Goal: Check status: Check status

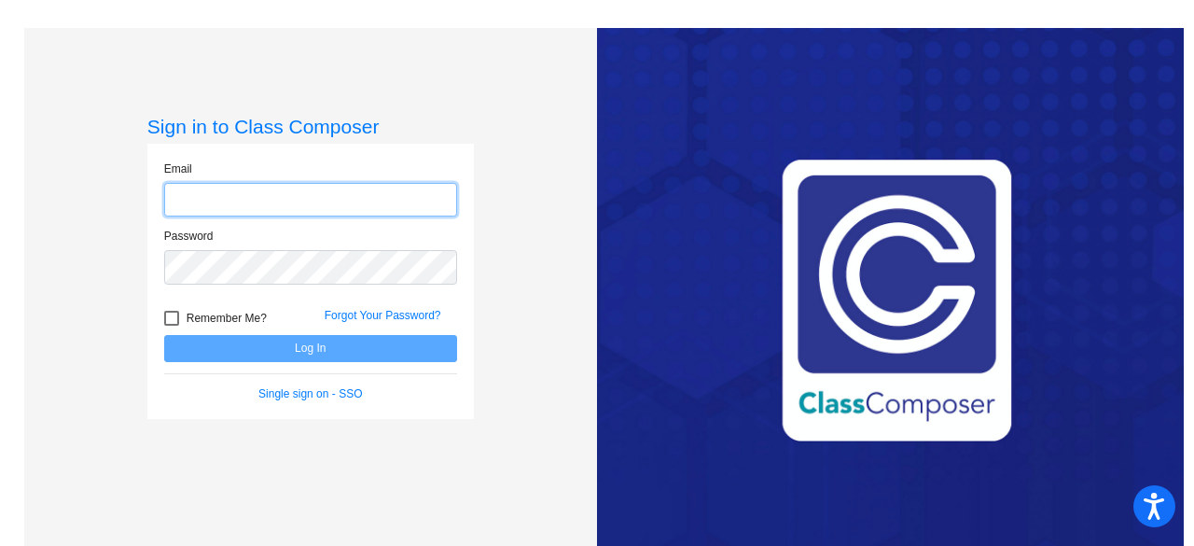
type input "[EMAIL_ADDRESS][DOMAIN_NAME]"
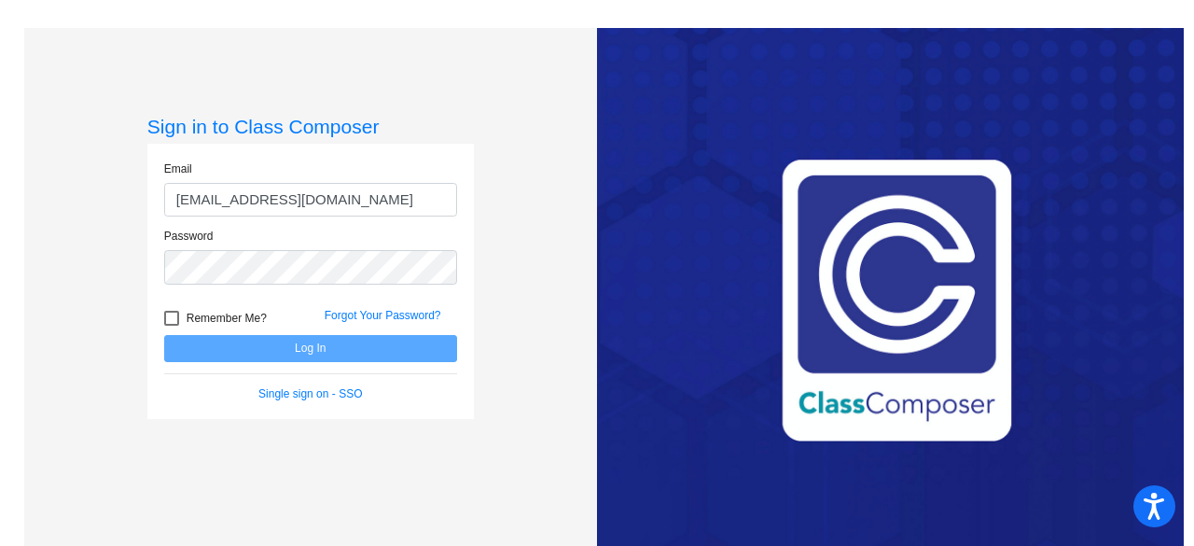
click at [313, 357] on form "Email [EMAIL_ADDRESS][DOMAIN_NAME] Password Remember Me? Forgot Your Password? …" at bounding box center [310, 281] width 293 height 242
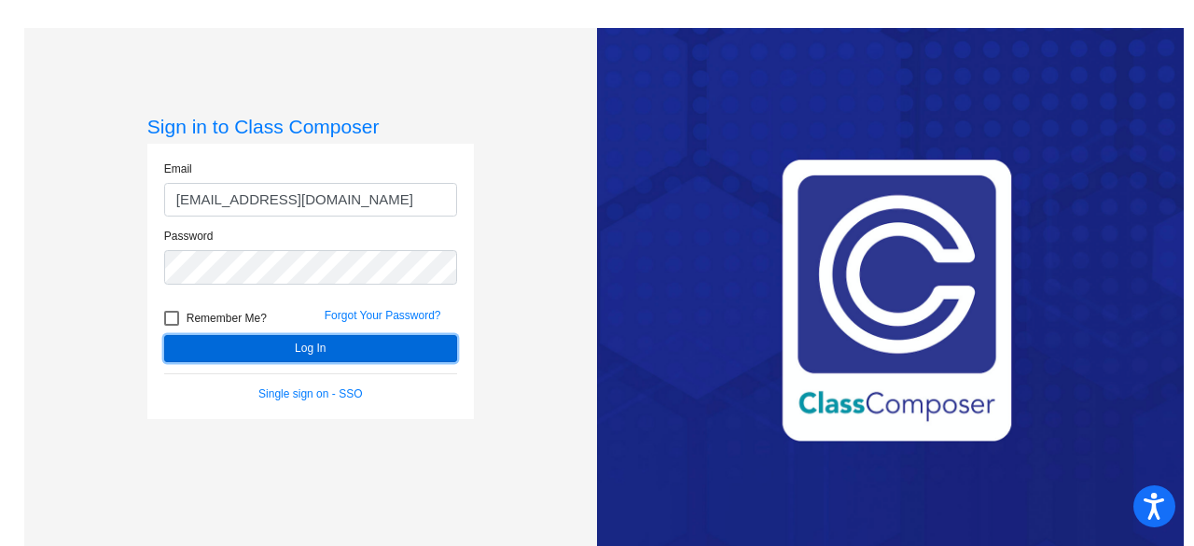
click at [317, 351] on button "Log In" at bounding box center [310, 348] width 293 height 27
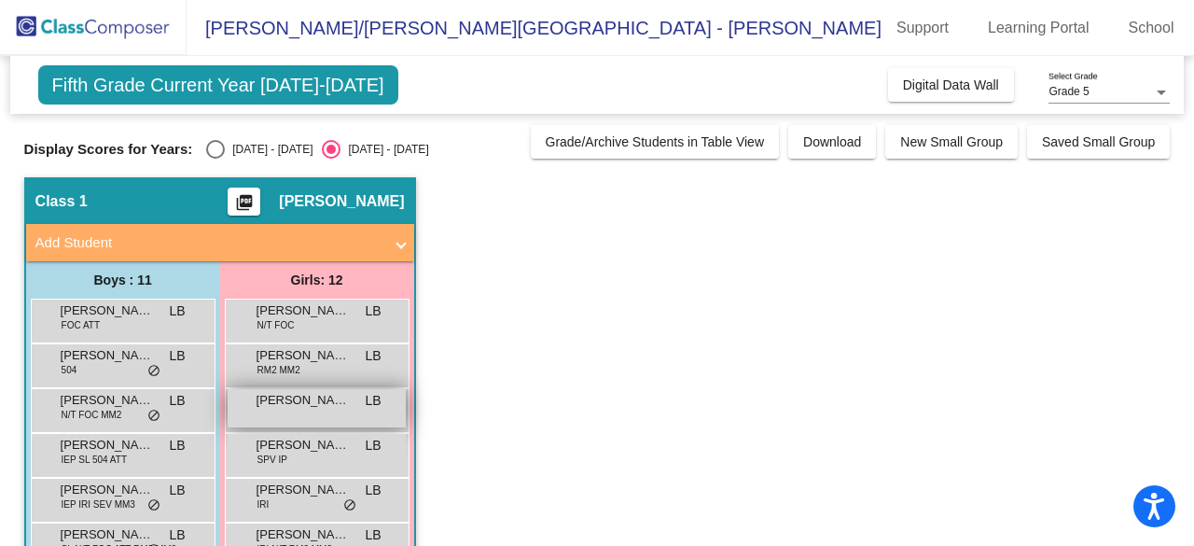
click at [323, 399] on span "[PERSON_NAME]" at bounding box center [303, 400] width 93 height 19
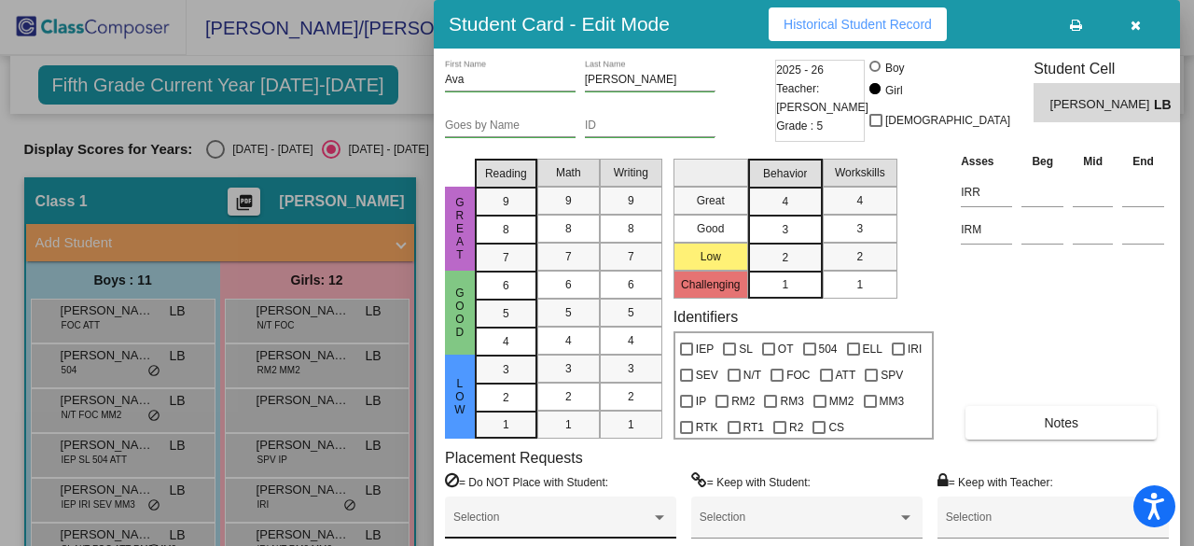
click at [654, 518] on div at bounding box center [659, 517] width 17 height 13
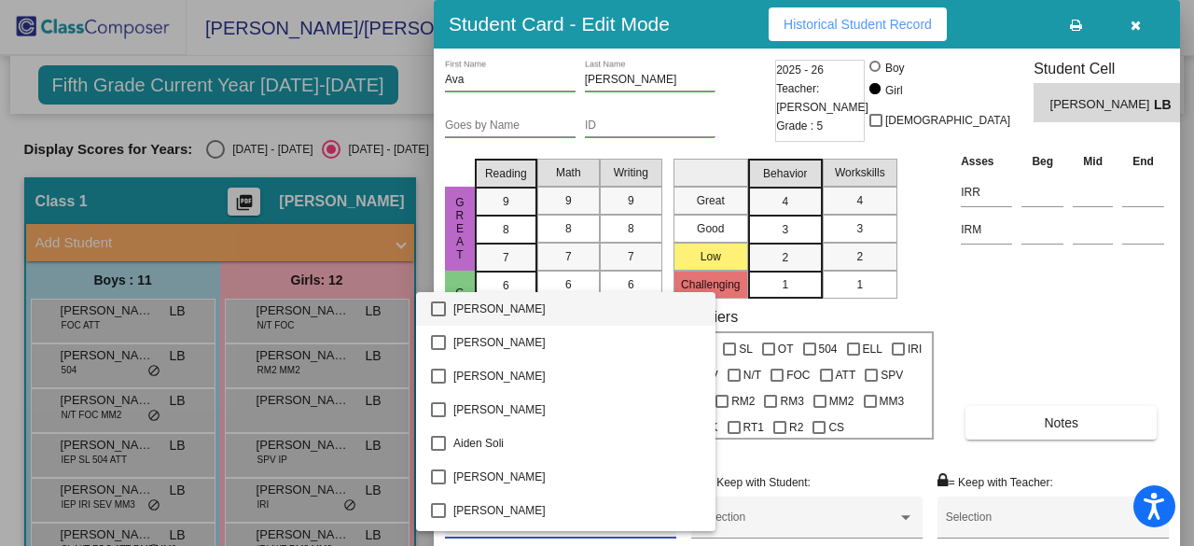
click at [836, 466] on div at bounding box center [597, 273] width 1194 height 546
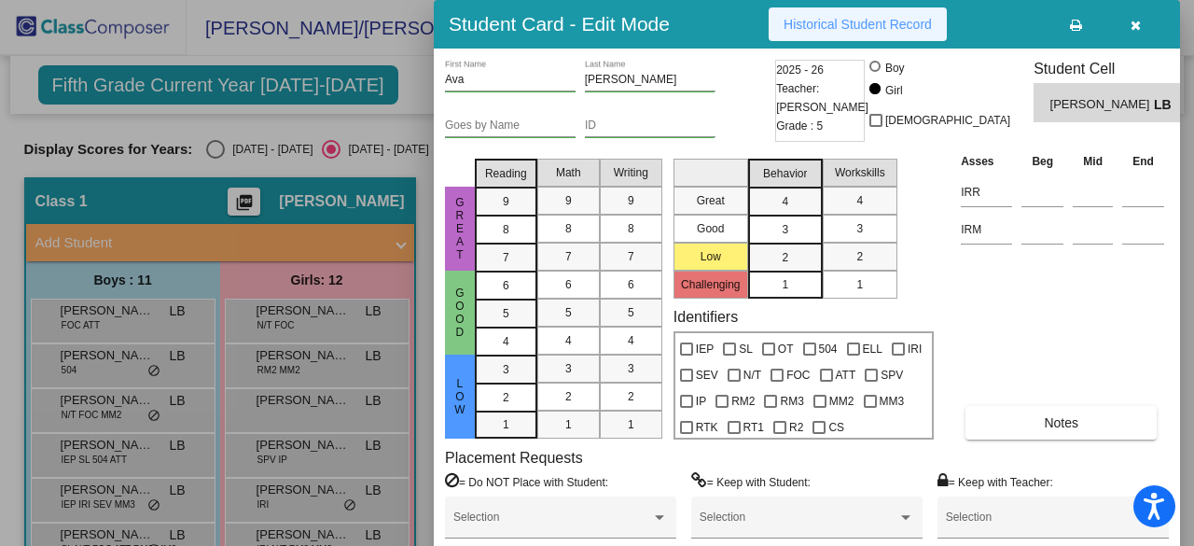
click at [823, 18] on span "Historical Student Record" at bounding box center [858, 24] width 148 height 15
click at [416, 83] on div at bounding box center [597, 273] width 1194 height 546
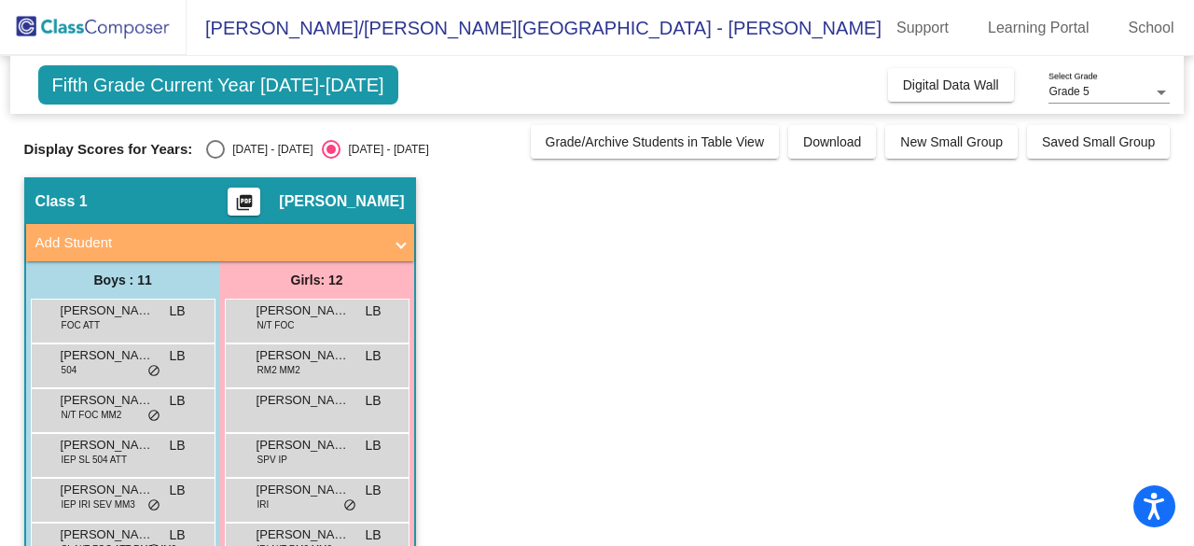
scroll to position [280, 0]
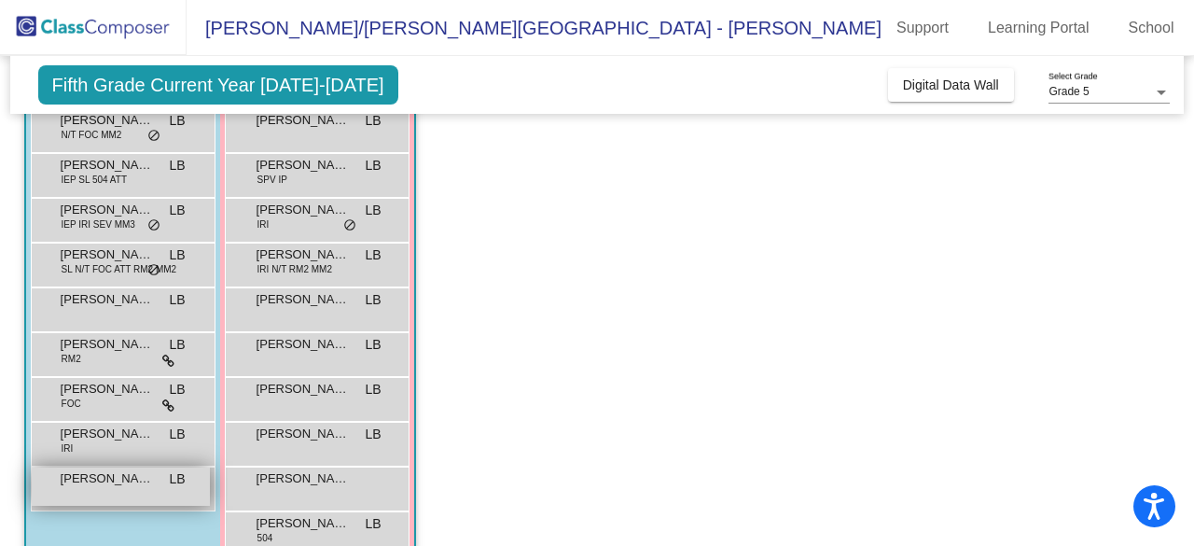
click at [81, 493] on div "[PERSON_NAME] LB lock do_not_disturb_alt" at bounding box center [121, 486] width 178 height 38
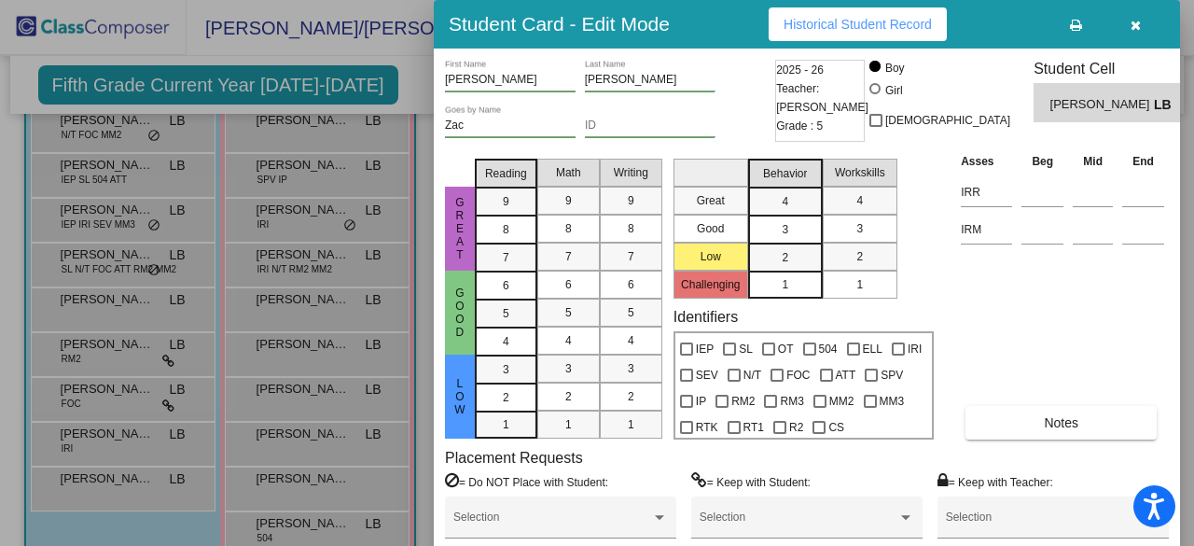
click at [792, 42] on div "Student Card - Edit Mode Historical Student Record" at bounding box center [807, 24] width 746 height 49
click at [792, 33] on button "Historical Student Record" at bounding box center [858, 24] width 178 height 34
click at [385, 97] on div at bounding box center [597, 273] width 1194 height 546
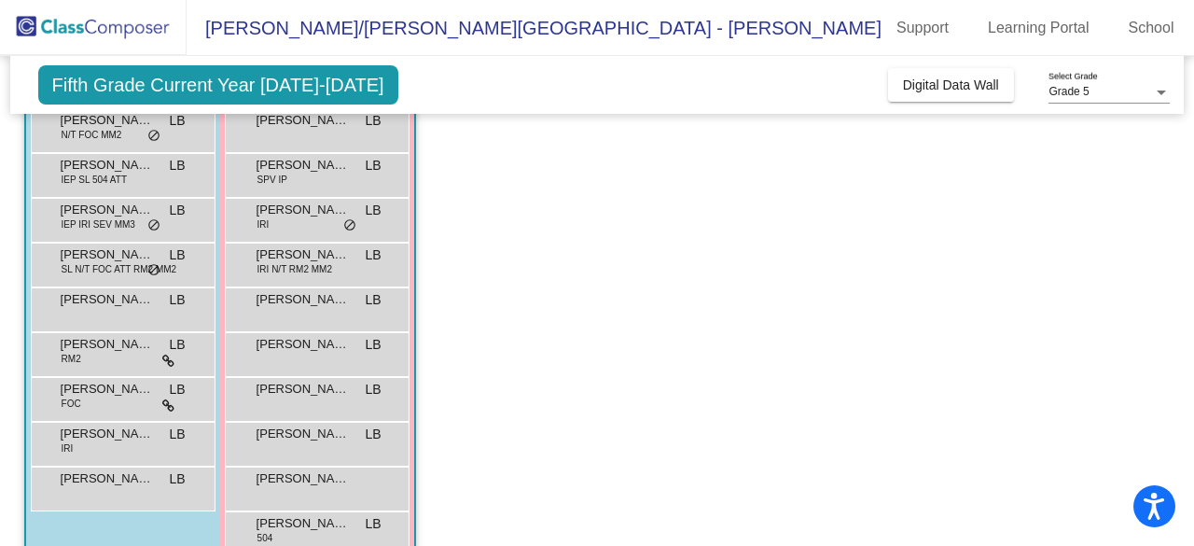
scroll to position [187, 0]
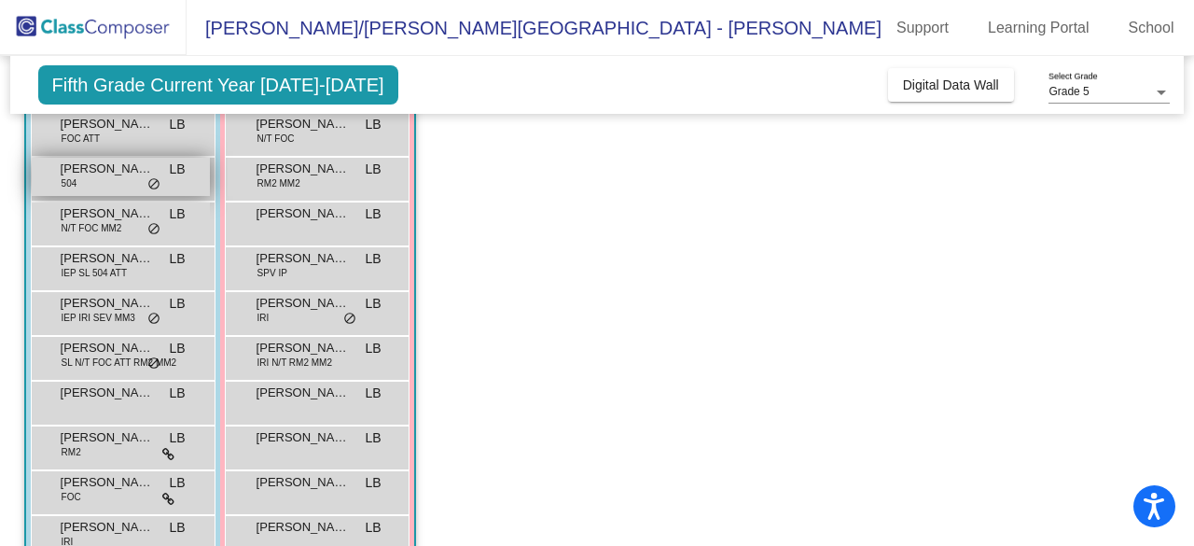
click at [160, 169] on div "[PERSON_NAME] 504 LB lock do_not_disturb_alt" at bounding box center [121, 177] width 178 height 38
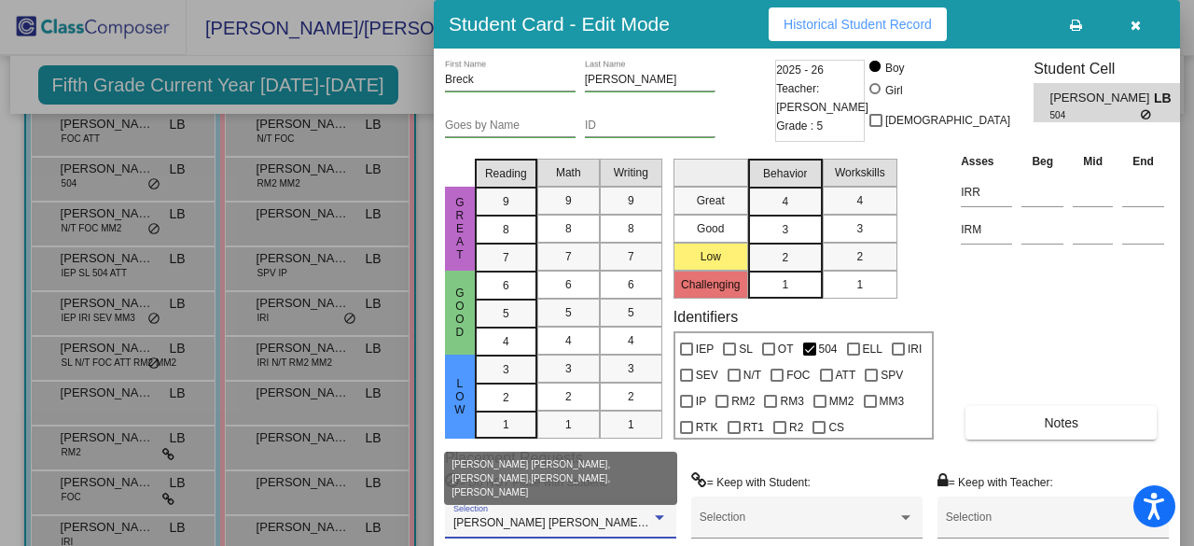
click at [666, 521] on div at bounding box center [659, 517] width 17 height 13
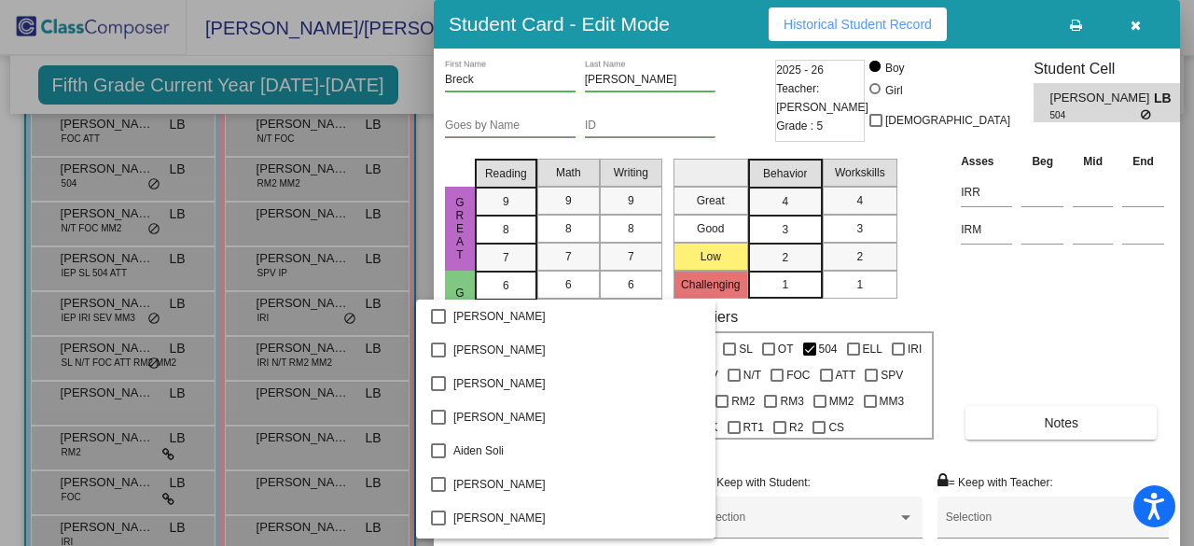
scroll to position [1975, 0]
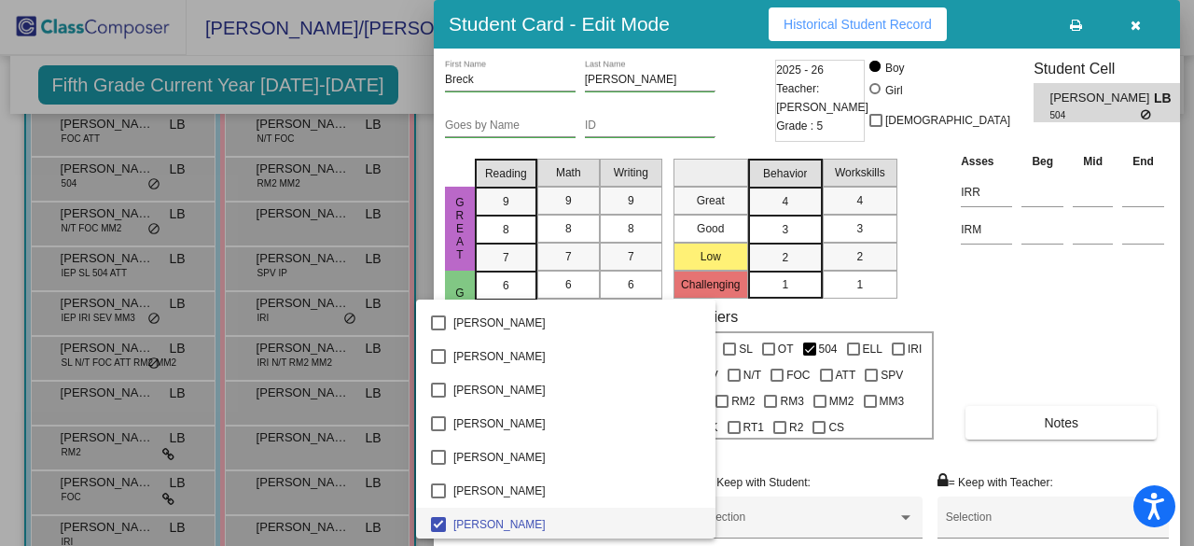
click at [715, 464] on div at bounding box center [597, 273] width 1194 height 546
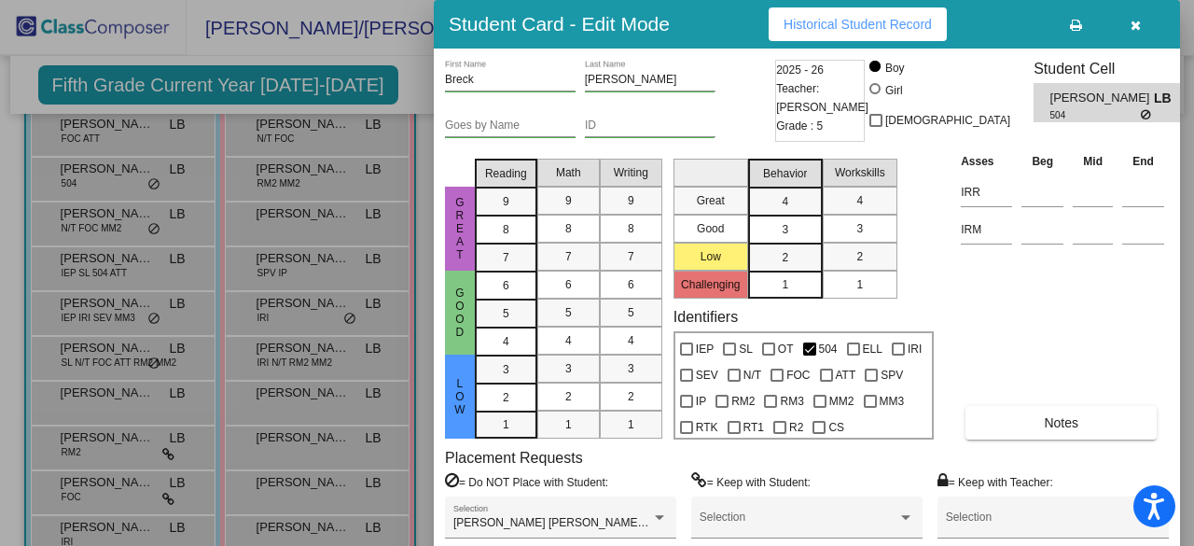
click at [135, 236] on div at bounding box center [597, 273] width 1194 height 546
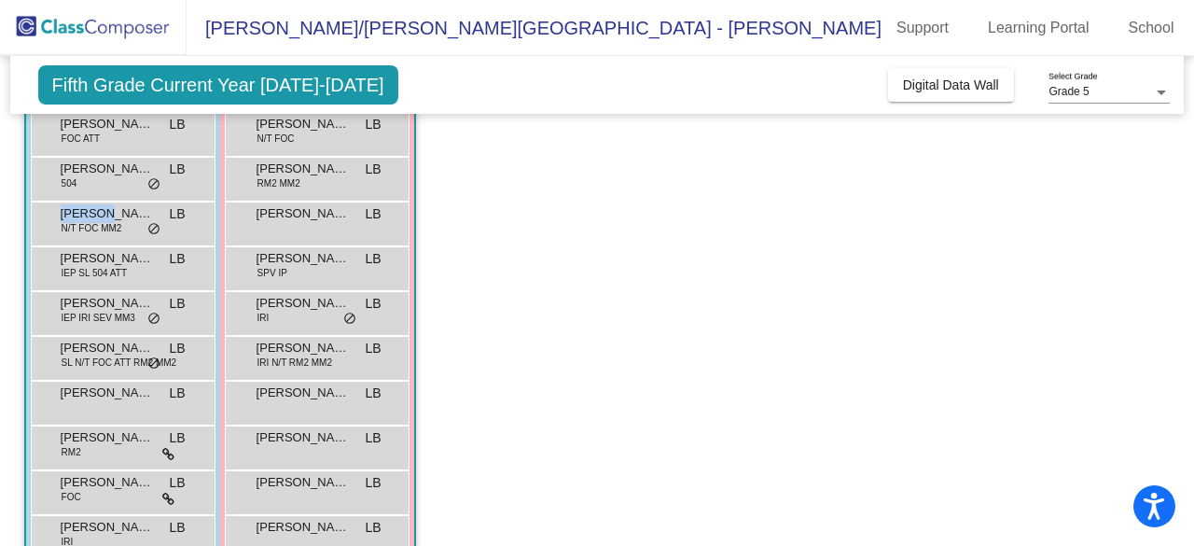
click at [135, 236] on div "[PERSON_NAME] N/T FOC MM2 LB lock do_not_disturb_alt" at bounding box center [121, 221] width 178 height 38
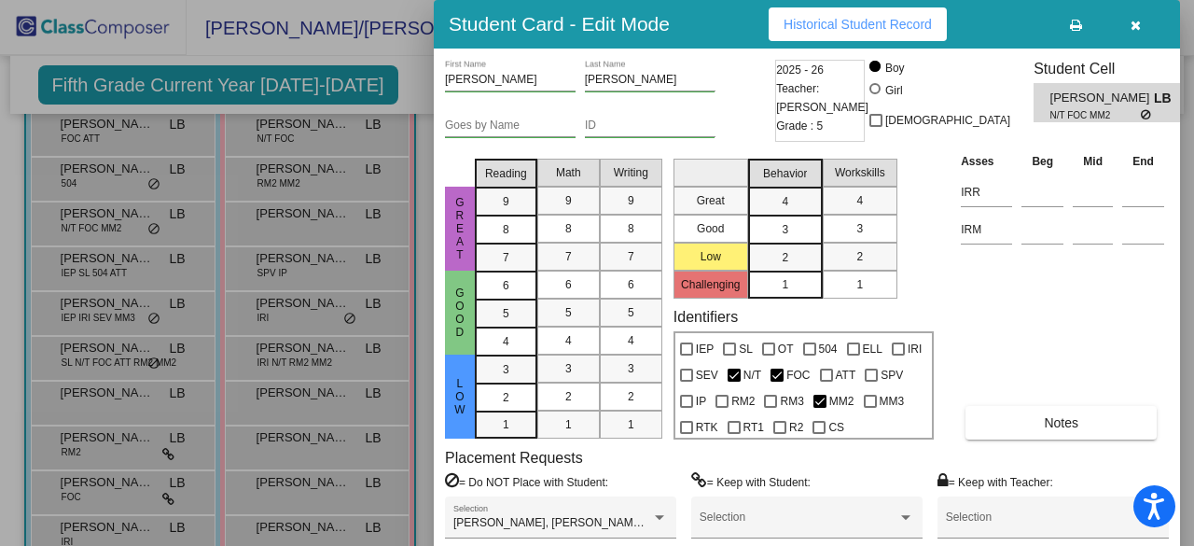
click at [144, 325] on div at bounding box center [597, 273] width 1194 height 546
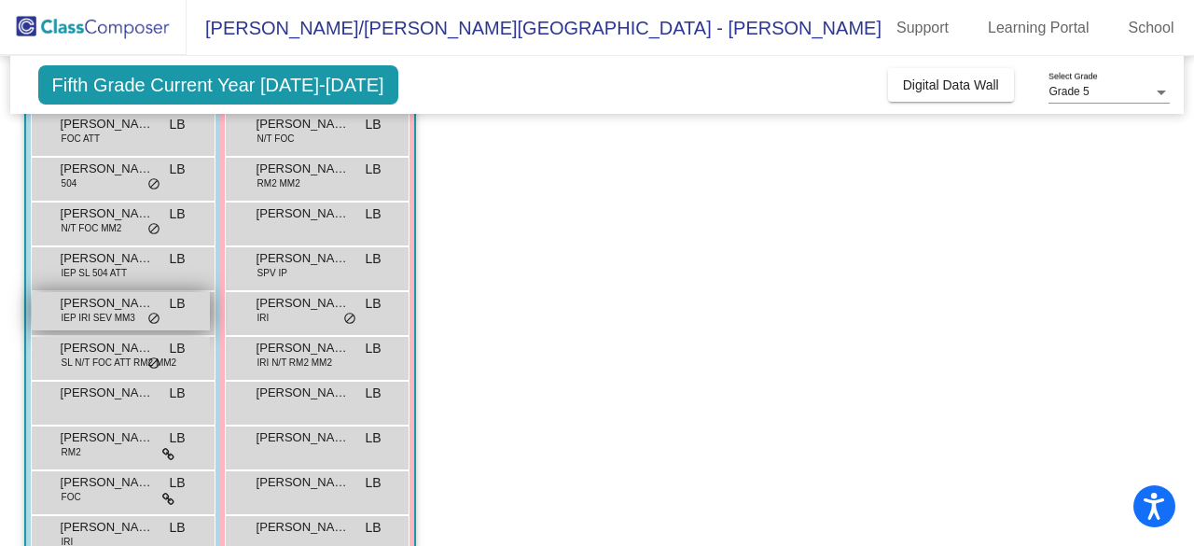
click at [143, 324] on div "[PERSON_NAME] IEP IRI SEV MM3 LB lock do_not_disturb_alt" at bounding box center [121, 311] width 178 height 38
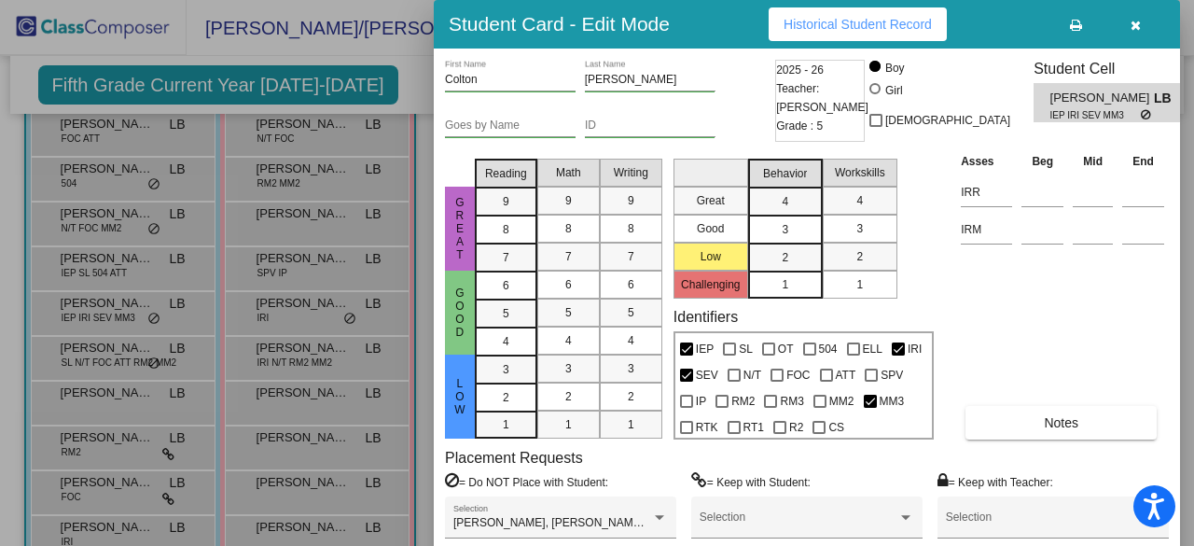
click at [140, 351] on div at bounding box center [597, 273] width 1194 height 546
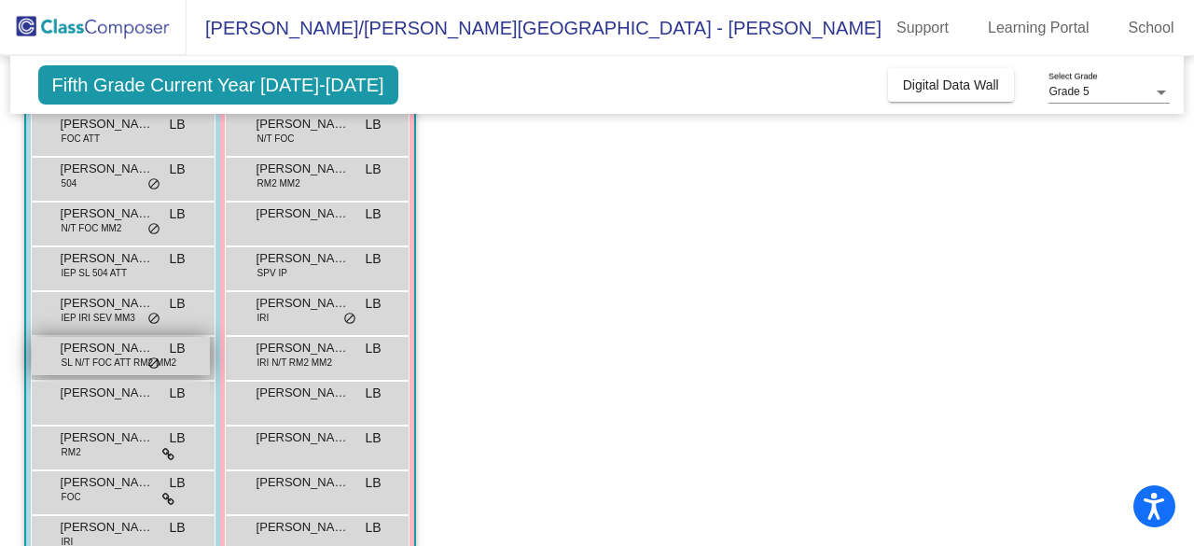
click at [133, 360] on span "SL N/T FOC ATT RM2 MM2" at bounding box center [120, 362] width 116 height 14
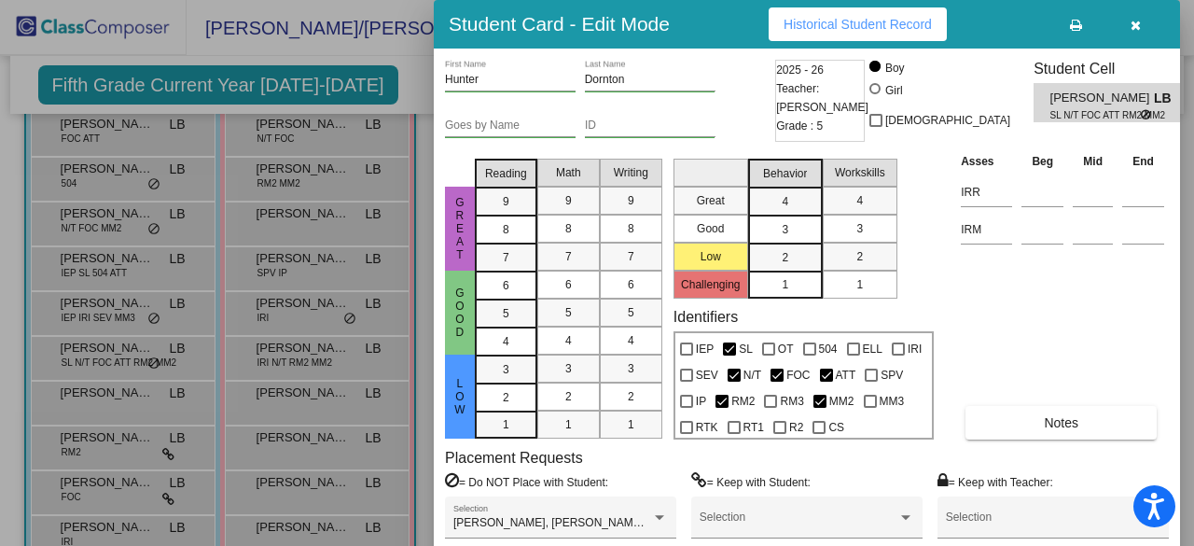
click at [4, 374] on div at bounding box center [597, 273] width 1194 height 546
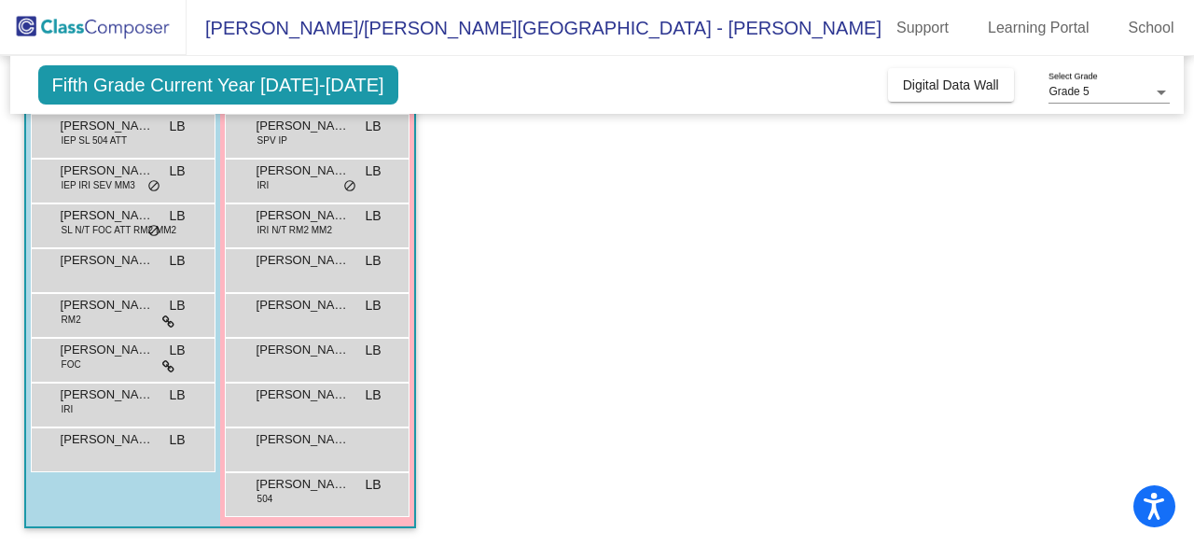
scroll to position [132, 0]
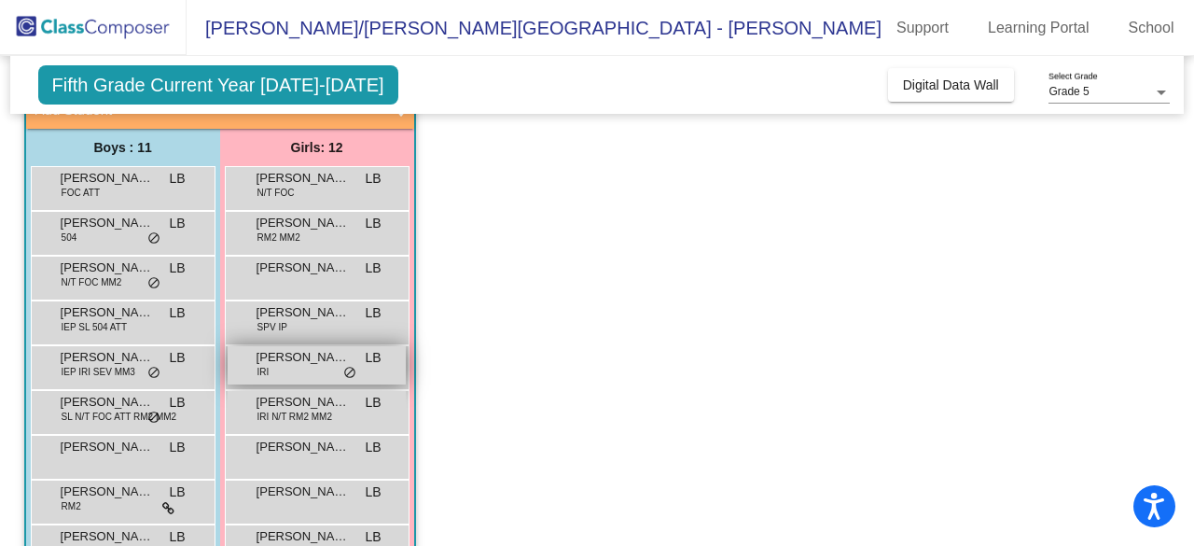
click at [281, 367] on div "[PERSON_NAME] IRI LB lock do_not_disturb_alt" at bounding box center [317, 365] width 178 height 38
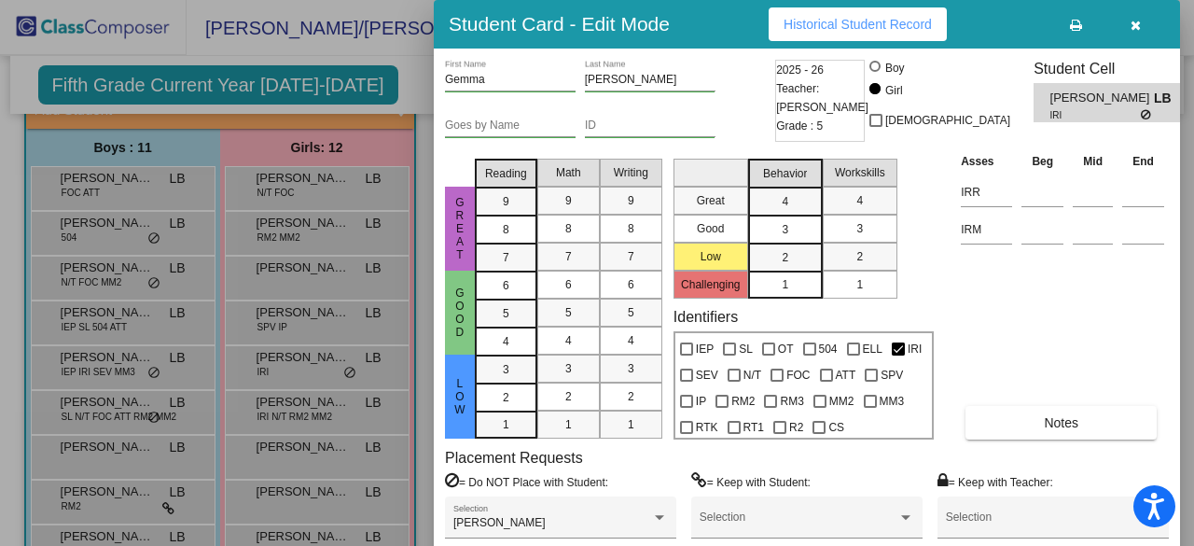
click at [396, 83] on div at bounding box center [597, 273] width 1194 height 546
